Goal: Information Seeking & Learning: Learn about a topic

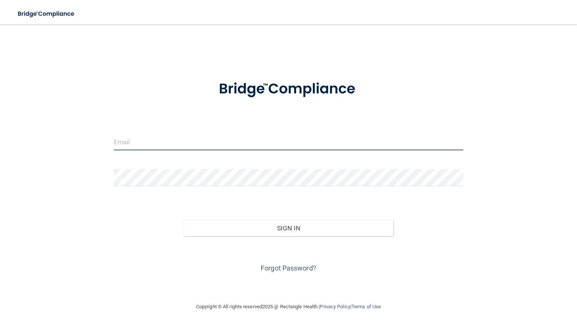
click at [255, 142] on input "email" at bounding box center [289, 141] width 350 height 17
type input "[PERSON_NAME][EMAIL_ADDRESS][PERSON_NAME][DOMAIN_NAME]"
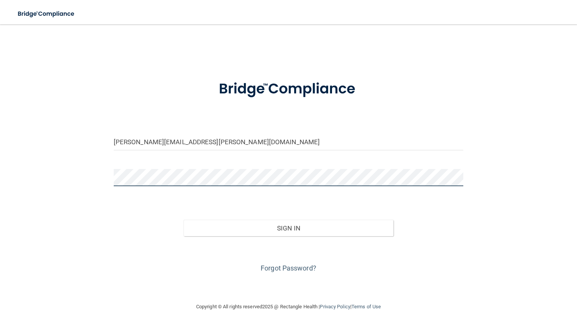
click at [184, 220] on button "Sign In" at bounding box center [289, 228] width 210 height 17
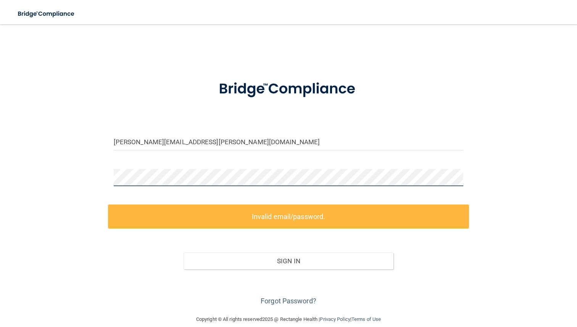
click at [53, 179] on div "[PERSON_NAME][EMAIL_ADDRESS][PERSON_NAME][DOMAIN_NAME] Invalid email/password. …" at bounding box center [288, 169] width 547 height 275
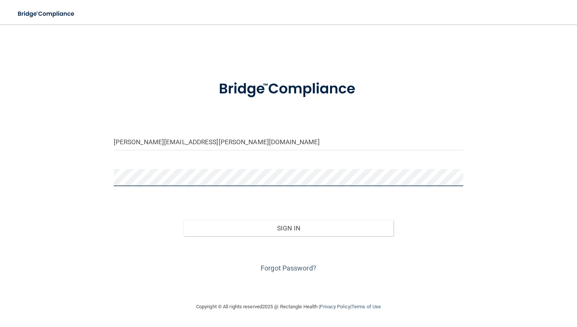
click at [184, 220] on button "Sign In" at bounding box center [289, 228] width 210 height 17
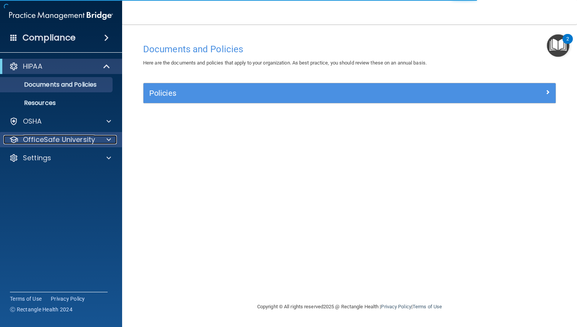
click at [63, 142] on p "OfficeSafe University" at bounding box center [59, 139] width 72 height 9
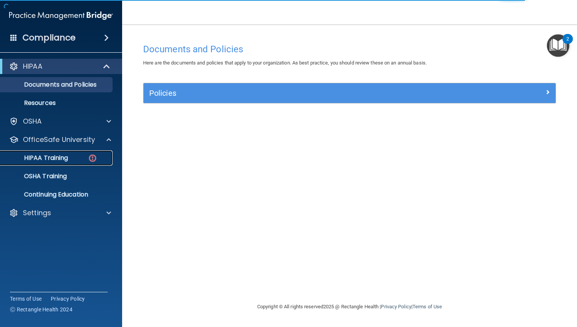
click at [66, 162] on p "HIPAA Training" at bounding box center [36, 158] width 63 height 8
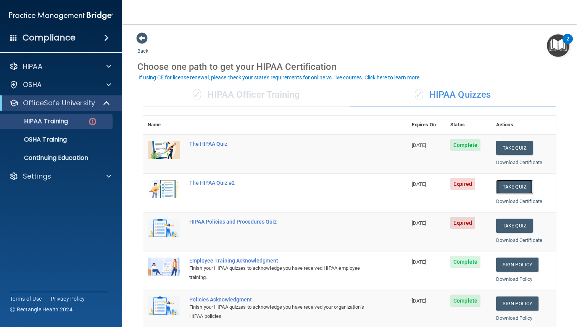
click at [502, 191] on button "Take Quiz" at bounding box center [514, 187] width 37 height 14
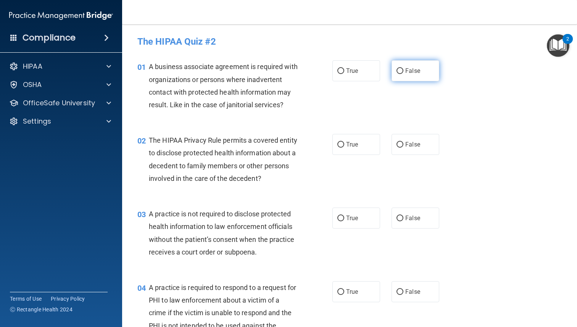
click at [401, 68] on input "False" at bounding box center [400, 71] width 7 height 6
radio input "true"
click at [341, 146] on input "True" at bounding box center [341, 145] width 7 height 6
radio input "true"
click at [406, 217] on span "False" at bounding box center [413, 218] width 15 height 7
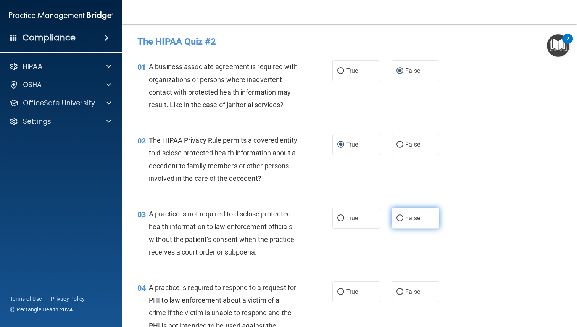
click at [404, 217] on input "False" at bounding box center [400, 219] width 7 height 6
radio input "true"
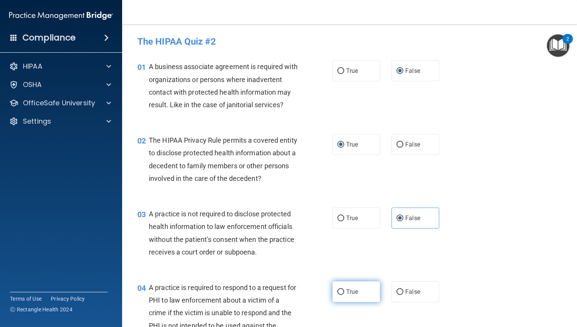
click at [342, 296] on label "True" at bounding box center [357, 291] width 48 height 21
click at [342, 295] on input "True" at bounding box center [341, 292] width 7 height 6
radio input "true"
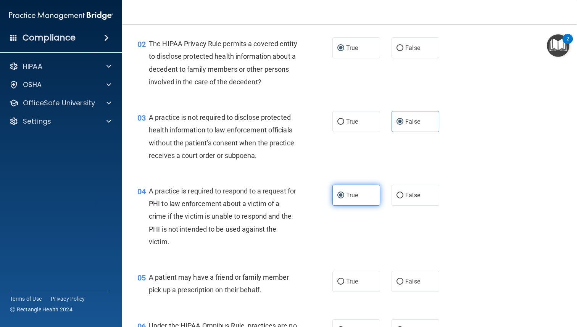
scroll to position [96, 0]
click at [339, 285] on input "True" at bounding box center [341, 283] width 7 height 6
radio input "true"
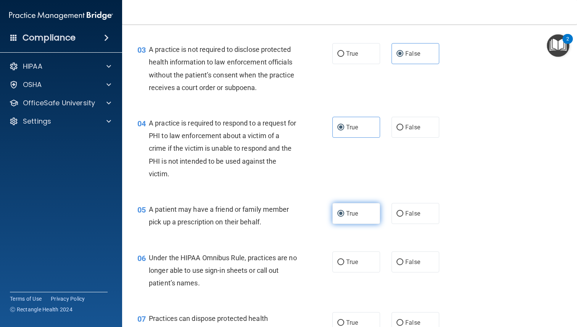
scroll to position [165, 0]
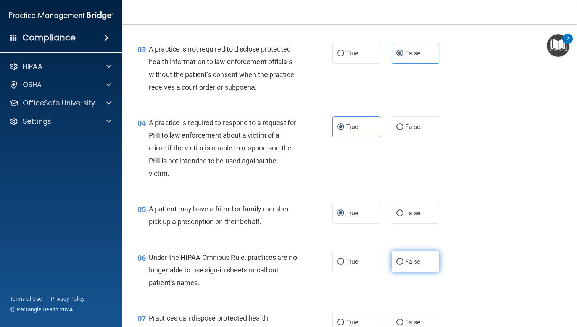
click at [406, 267] on label "False" at bounding box center [416, 261] width 48 height 21
click at [404, 265] on input "False" at bounding box center [400, 262] width 7 height 6
radio input "true"
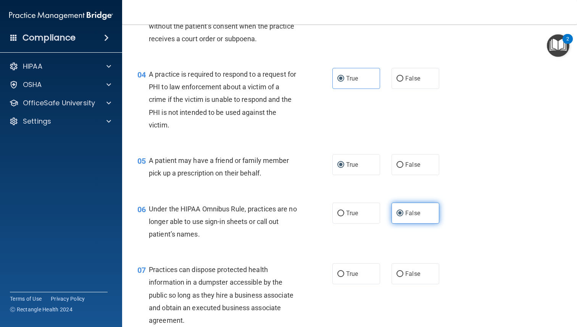
scroll to position [214, 0]
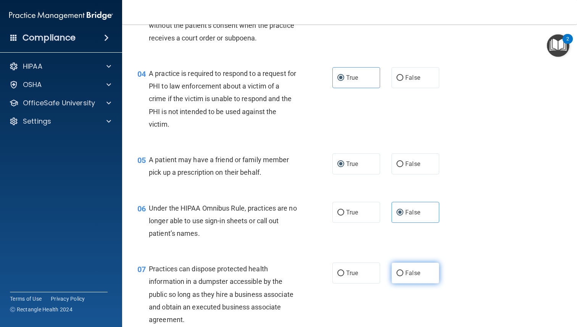
click at [397, 278] on label "False" at bounding box center [416, 273] width 48 height 21
click at [397, 276] on input "False" at bounding box center [400, 274] width 7 height 6
radio input "true"
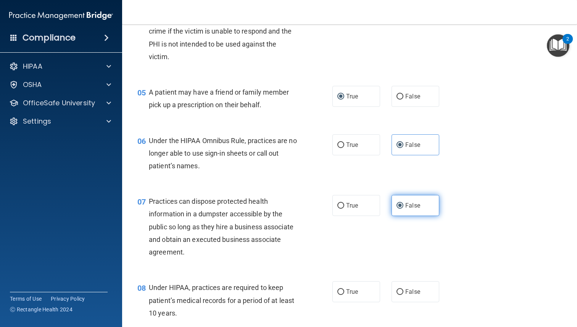
scroll to position [293, 0]
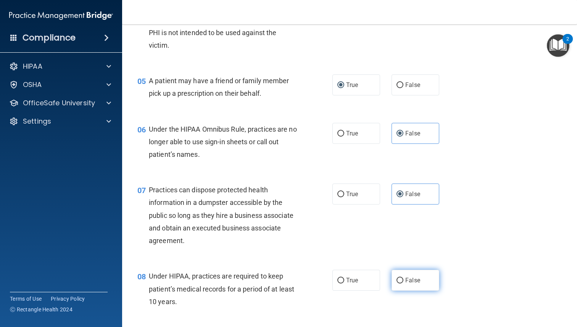
click at [406, 283] on span "False" at bounding box center [413, 280] width 15 height 7
click at [404, 283] on input "False" at bounding box center [400, 281] width 7 height 6
radio input "true"
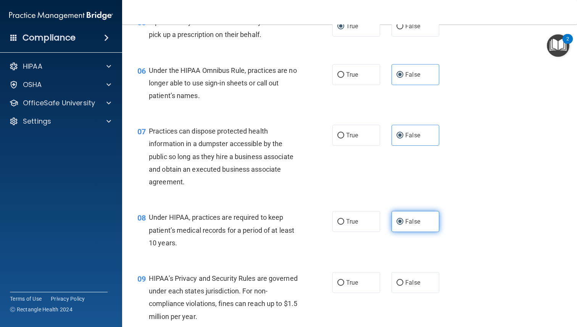
scroll to position [360, 0]
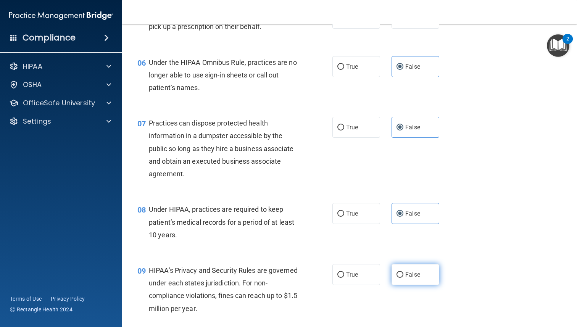
click at [398, 269] on label "False" at bounding box center [416, 274] width 48 height 21
click at [398, 272] on input "False" at bounding box center [400, 275] width 7 height 6
radio input "true"
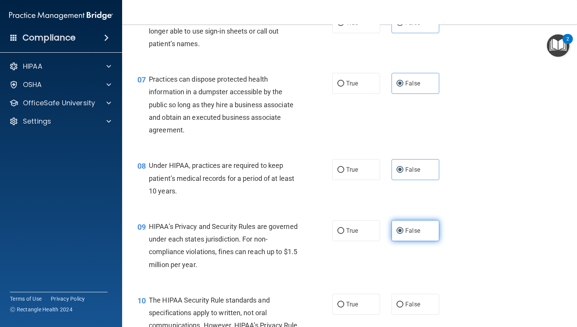
scroll to position [406, 0]
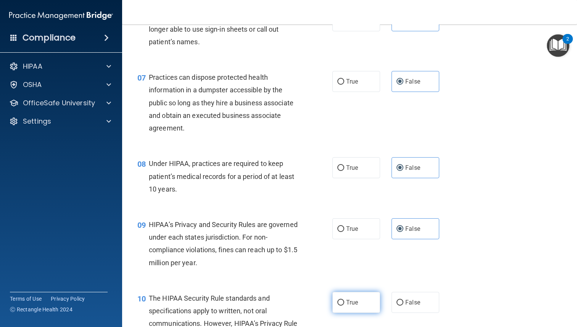
click at [349, 293] on label "True" at bounding box center [357, 302] width 48 height 21
click at [344, 300] on input "True" at bounding box center [341, 303] width 7 height 6
radio input "true"
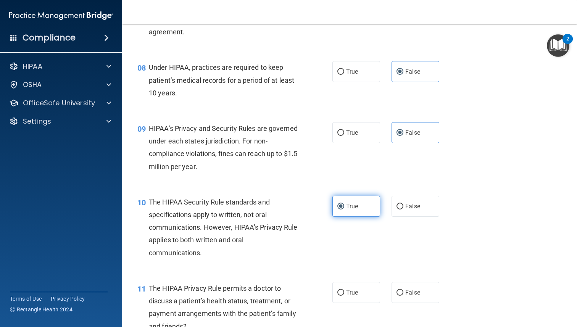
scroll to position [509, 0]
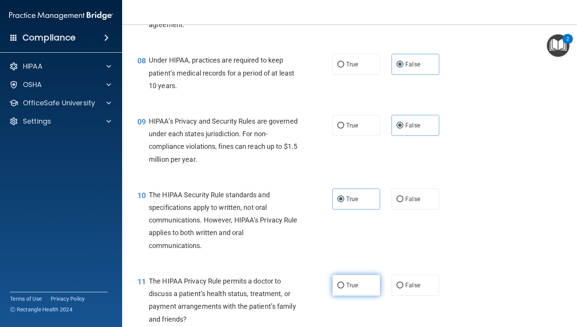
click at [349, 286] on span "True" at bounding box center [352, 285] width 12 height 7
click at [344, 286] on input "True" at bounding box center [341, 286] width 7 height 6
radio input "true"
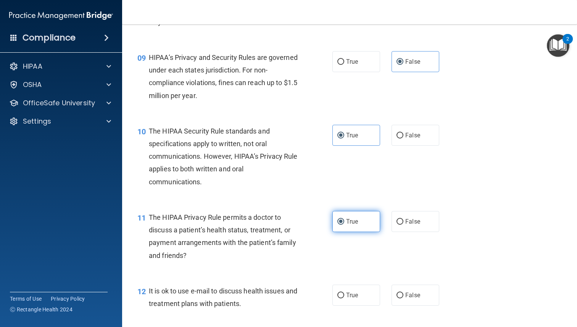
scroll to position [589, 0]
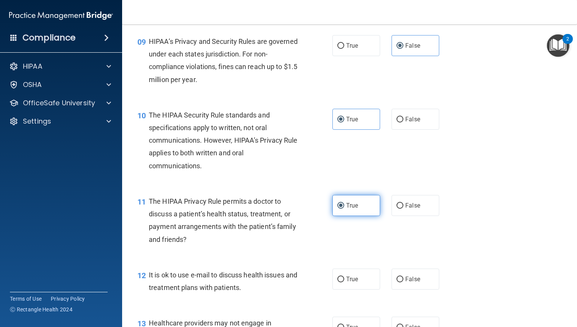
click at [349, 286] on label "True" at bounding box center [357, 279] width 48 height 21
click at [344, 283] on input "True" at bounding box center [341, 280] width 7 height 6
radio input "true"
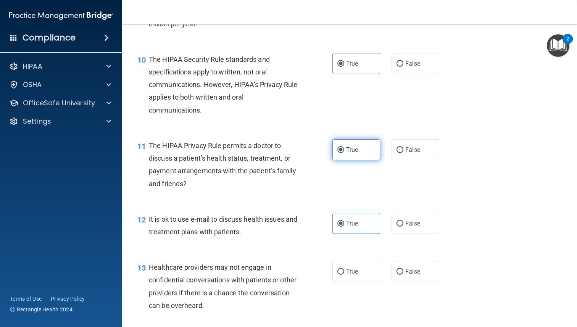
scroll to position [649, 0]
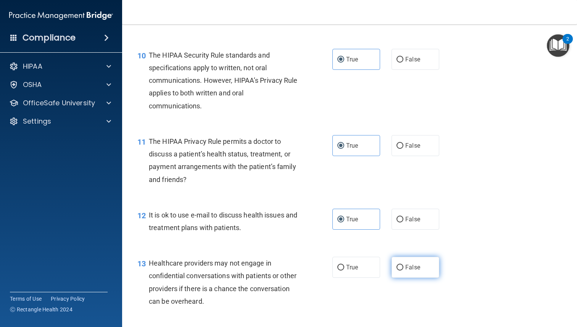
click at [399, 272] on label "False" at bounding box center [416, 267] width 48 height 21
click at [399, 271] on input "False" at bounding box center [400, 268] width 7 height 6
radio input "true"
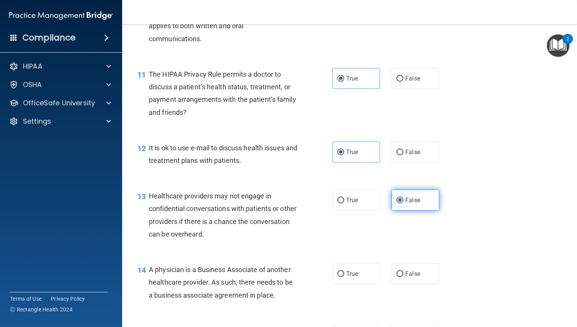
scroll to position [717, 0]
click at [399, 272] on input "False" at bounding box center [400, 274] width 7 height 6
radio input "true"
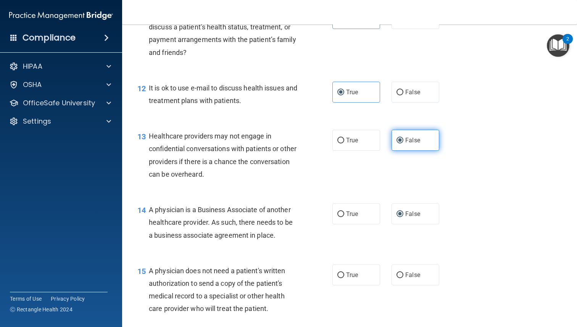
scroll to position [777, 0]
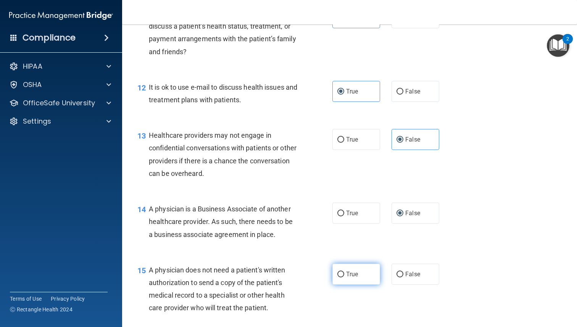
click at [370, 273] on label "True" at bounding box center [357, 274] width 48 height 21
click at [344, 273] on input "True" at bounding box center [341, 275] width 7 height 6
radio input "true"
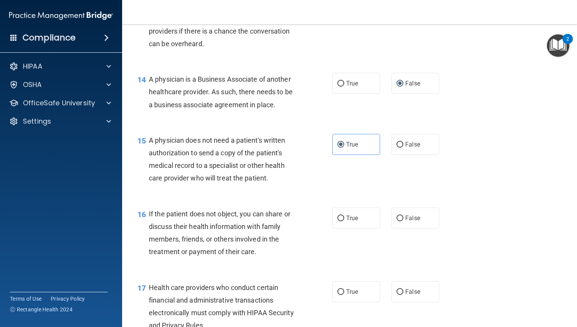
scroll to position [907, 0]
click at [342, 212] on label "True" at bounding box center [357, 217] width 48 height 21
click at [342, 215] on input "True" at bounding box center [341, 218] width 7 height 6
radio input "true"
click at [343, 296] on label "True" at bounding box center [357, 291] width 48 height 21
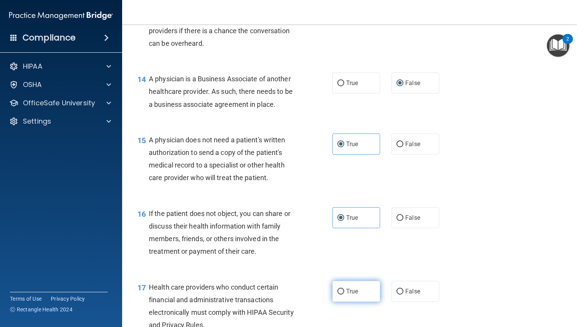
click at [343, 295] on input "True" at bounding box center [341, 292] width 7 height 6
radio input "true"
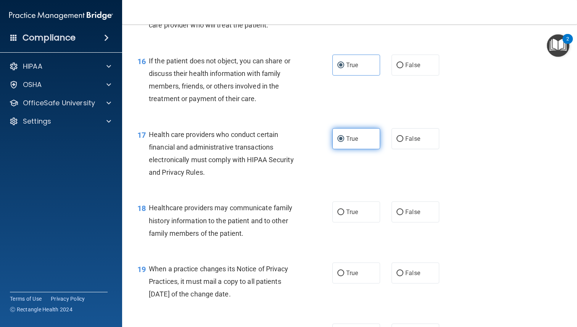
scroll to position [1098, 0]
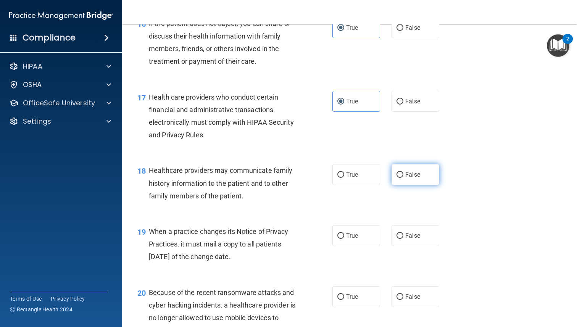
click at [406, 172] on span "False" at bounding box center [413, 174] width 15 height 7
click at [404, 172] on input "False" at bounding box center [400, 175] width 7 height 6
radio input "true"
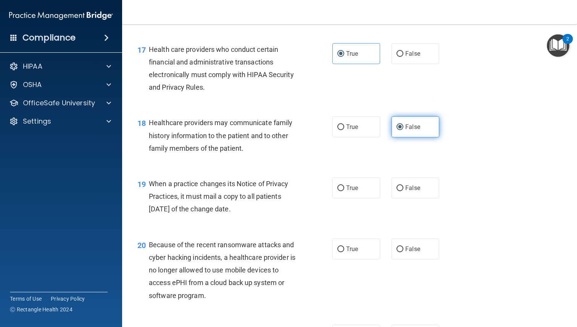
scroll to position [1153, 0]
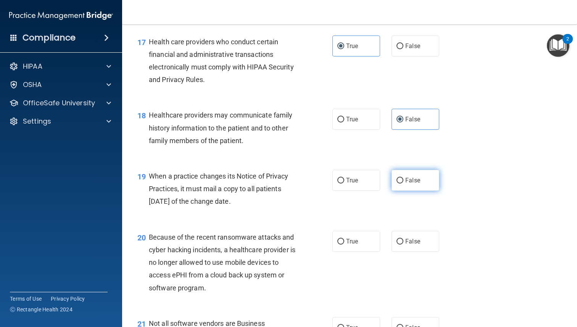
click at [418, 187] on label "False" at bounding box center [416, 180] width 48 height 21
click at [404, 184] on input "False" at bounding box center [400, 181] width 7 height 6
radio input "true"
click at [414, 241] on span "False" at bounding box center [413, 241] width 15 height 7
click at [404, 241] on input "False" at bounding box center [400, 242] width 7 height 6
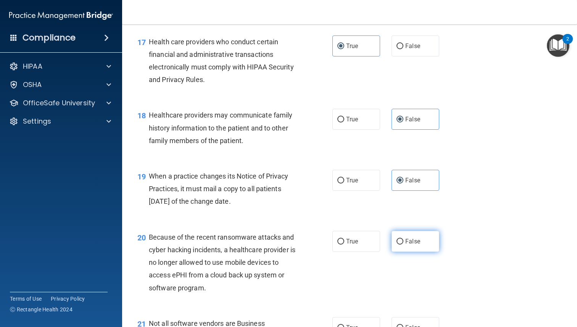
radio input "true"
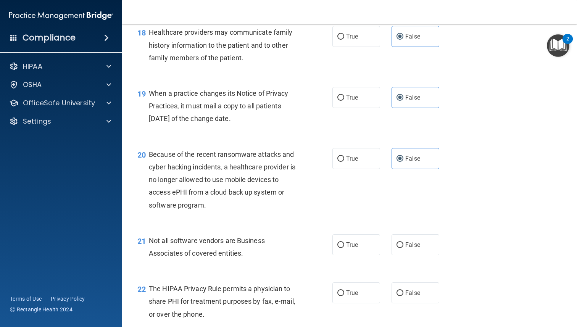
scroll to position [1236, 0]
click at [361, 239] on label "True" at bounding box center [357, 244] width 48 height 21
click at [344, 242] on input "True" at bounding box center [341, 245] width 7 height 6
radio input "true"
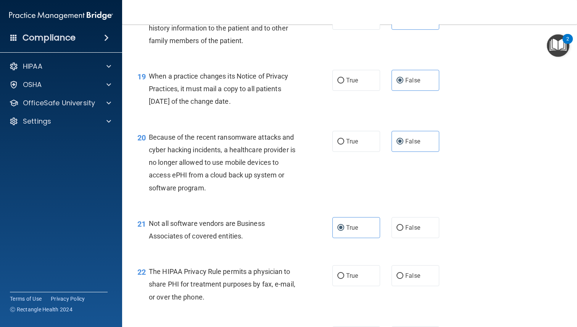
scroll to position [1263, 0]
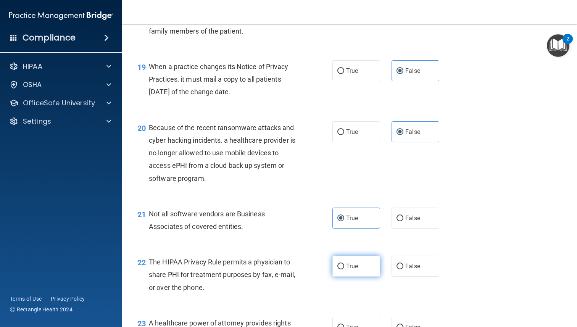
click at [350, 268] on span "True" at bounding box center [352, 266] width 12 height 7
click at [344, 268] on input "True" at bounding box center [341, 267] width 7 height 6
radio input "true"
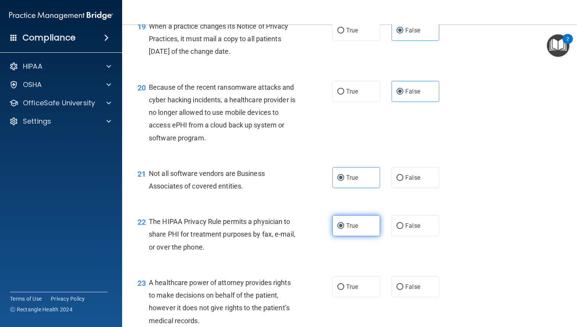
scroll to position [1300, 0]
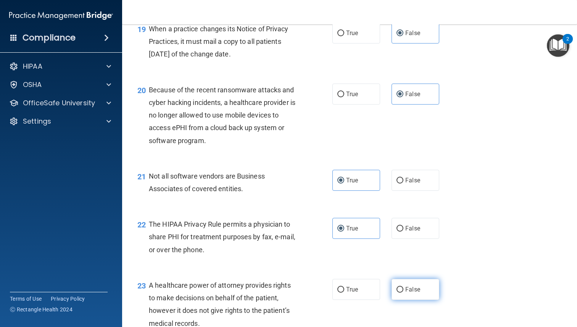
click at [403, 288] on input "False" at bounding box center [400, 290] width 7 height 6
radio input "true"
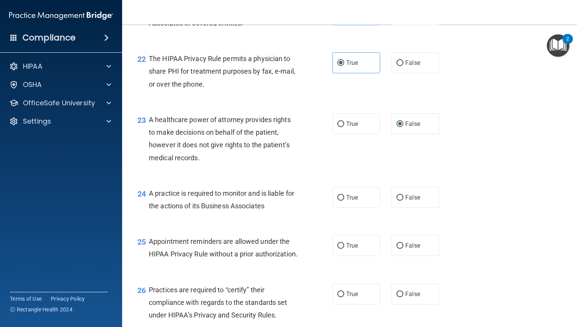
scroll to position [1534, 0]
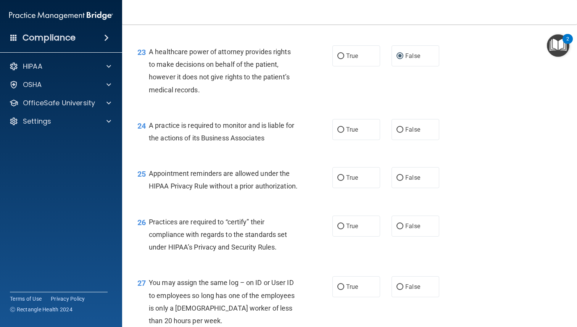
click at [413, 142] on div "24 A practice is required to monitor and is liable for the actions of its Busin…" at bounding box center [350, 134] width 436 height 48
click at [416, 133] on span "False" at bounding box center [413, 129] width 15 height 7
click at [404, 133] on input "False" at bounding box center [400, 130] width 7 height 6
radio input "true"
click at [367, 174] on label "True" at bounding box center [357, 177] width 48 height 21
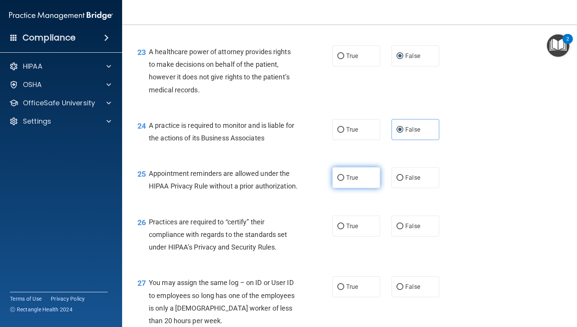
click at [344, 175] on input "True" at bounding box center [341, 178] width 7 height 6
radio input "true"
click at [408, 234] on label "False" at bounding box center [416, 226] width 48 height 21
click at [404, 230] on input "False" at bounding box center [400, 227] width 7 height 6
radio input "true"
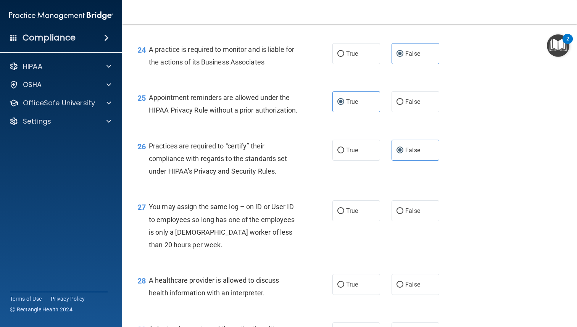
scroll to position [1611, 0]
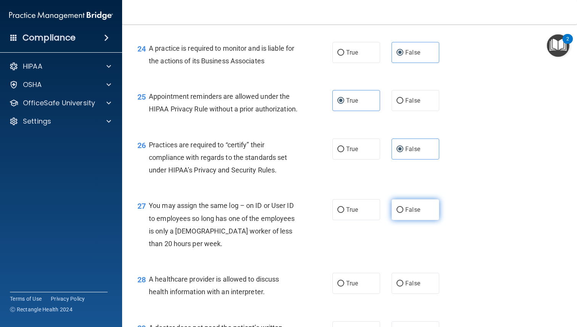
click at [424, 220] on label "False" at bounding box center [416, 209] width 48 height 21
click at [404, 213] on input "False" at bounding box center [400, 210] width 7 height 6
radio input "true"
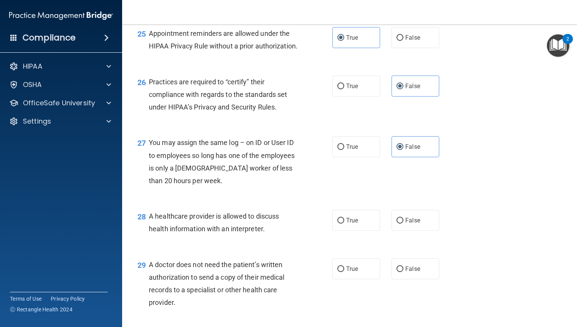
scroll to position [1676, 0]
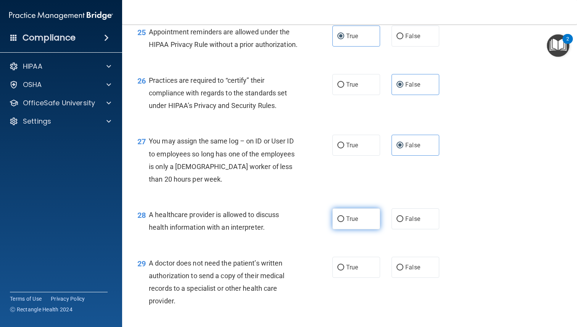
click at [354, 223] on span "True" at bounding box center [352, 218] width 12 height 7
click at [344, 222] on input "True" at bounding box center [341, 220] width 7 height 6
radio input "true"
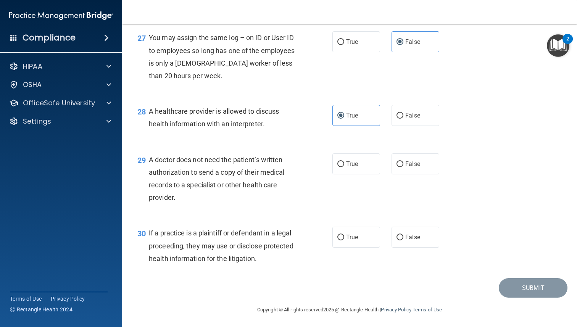
scroll to position [1789, 0]
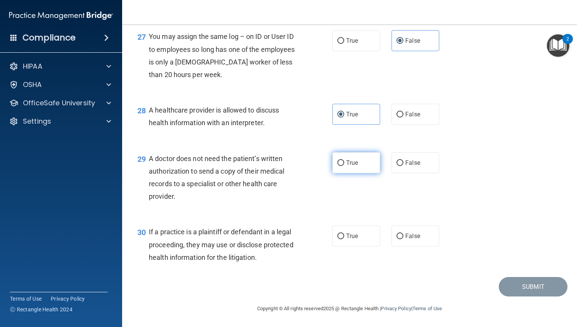
click at [347, 167] on span "True" at bounding box center [352, 162] width 12 height 7
click at [344, 166] on input "True" at bounding box center [341, 163] width 7 height 6
radio input "true"
click at [354, 239] on span "True" at bounding box center [352, 236] width 12 height 7
click at [344, 239] on input "True" at bounding box center [341, 237] width 7 height 6
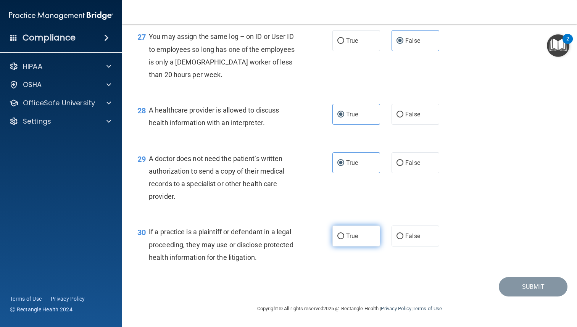
radio input "true"
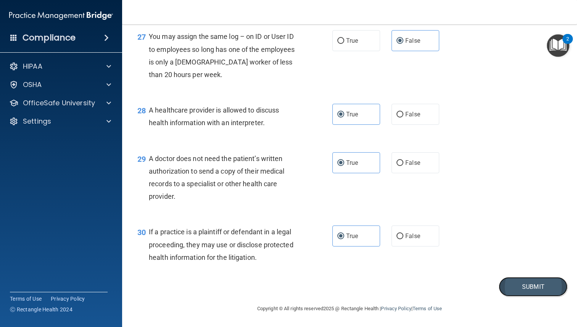
click at [522, 290] on button "Submit" at bounding box center [533, 286] width 69 height 19
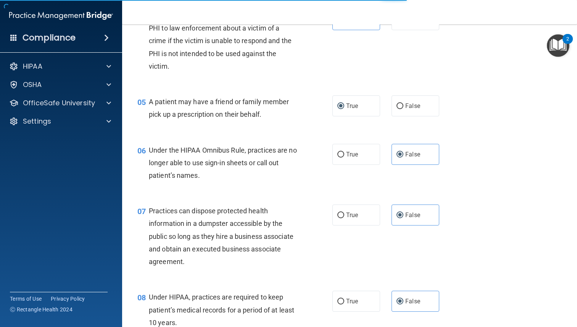
scroll to position [272, 0]
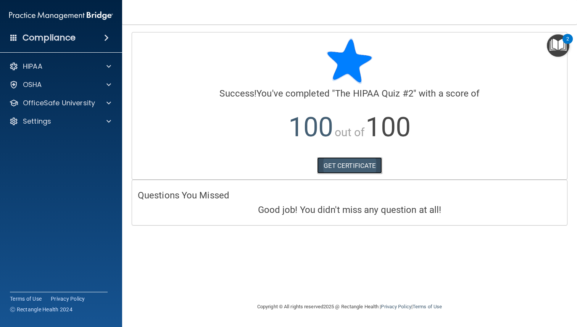
click at [361, 171] on link "GET CERTIFICATE" at bounding box center [349, 165] width 65 height 17
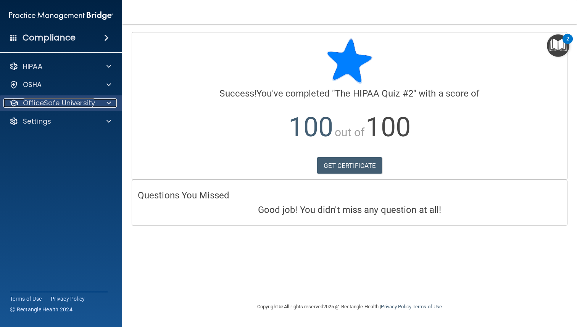
click at [79, 103] on p "OfficeSafe University" at bounding box center [59, 103] width 72 height 9
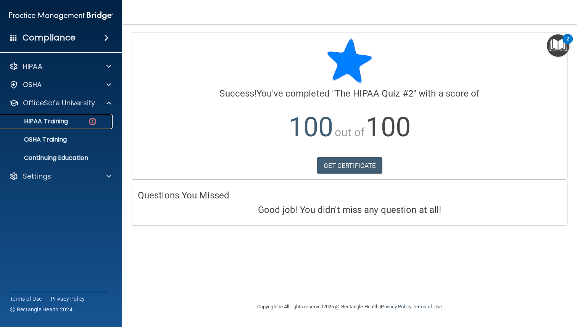
click at [92, 125] on img at bounding box center [93, 122] width 10 height 10
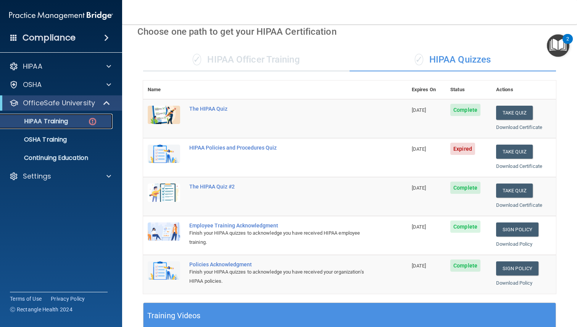
scroll to position [27, 0]
